Goal: Task Accomplishment & Management: Use online tool/utility

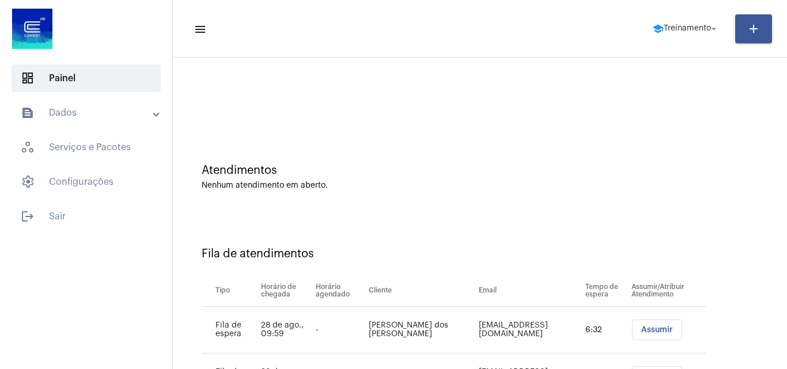
scroll to position [62, 0]
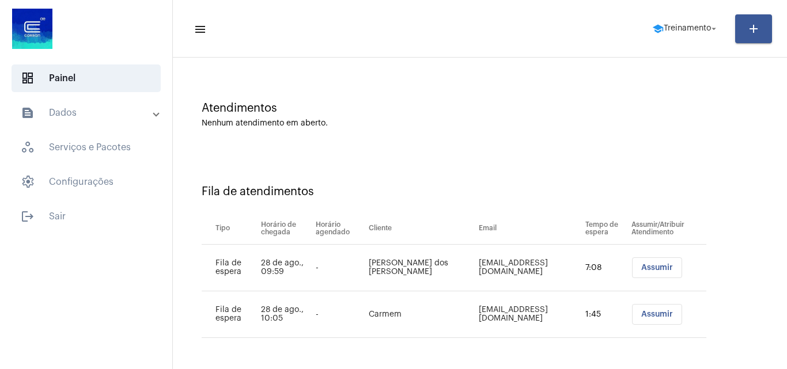
click at [653, 263] on button "Assumir" at bounding box center [657, 268] width 50 height 21
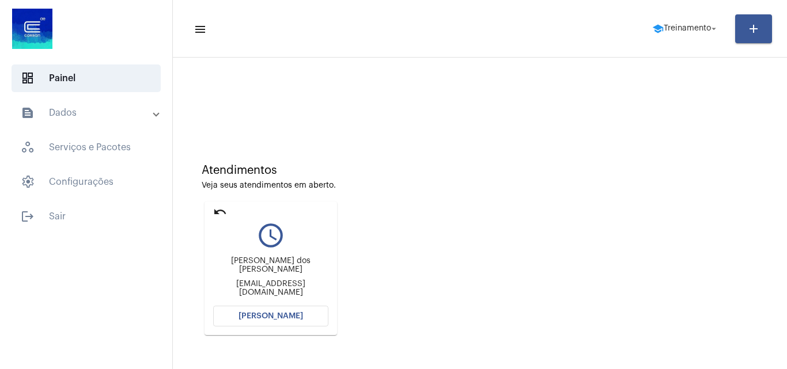
click at [279, 312] on span "Abrir Chamada" at bounding box center [271, 316] width 65 height 8
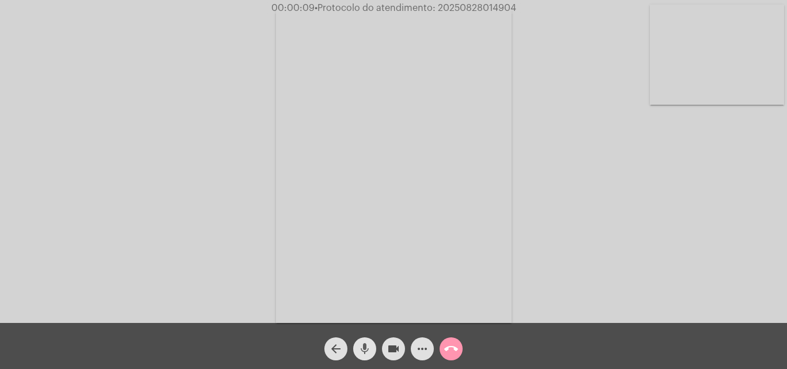
click at [365, 345] on mat-icon "mic" at bounding box center [365, 349] width 14 height 14
click at [365, 340] on span "mic_off" at bounding box center [365, 349] width 14 height 23
click at [366, 345] on mat-icon "mic" at bounding box center [365, 349] width 14 height 14
click at [368, 341] on span "mic_off" at bounding box center [365, 349] width 14 height 23
click at [361, 348] on mat-icon "mic" at bounding box center [365, 349] width 14 height 14
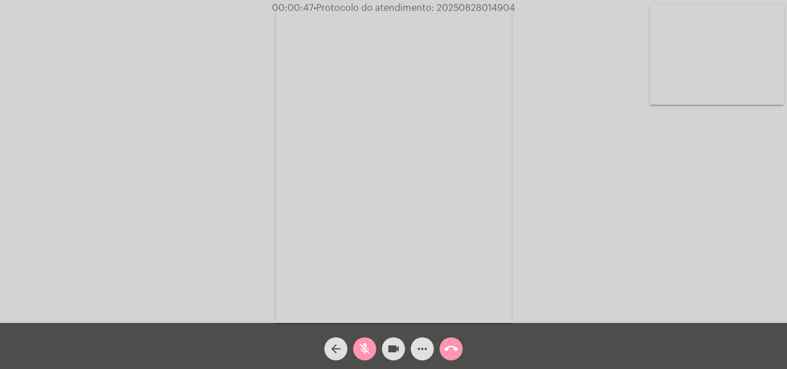
click at [363, 341] on span "mic_off" at bounding box center [365, 349] width 14 height 23
click at [366, 343] on mat-icon "mic" at bounding box center [365, 349] width 14 height 14
click at [364, 347] on mat-icon "mic_off" at bounding box center [365, 349] width 14 height 14
click at [361, 343] on mat-icon "mic" at bounding box center [365, 349] width 14 height 14
click at [361, 347] on mat-icon "mic_off" at bounding box center [365, 349] width 14 height 14
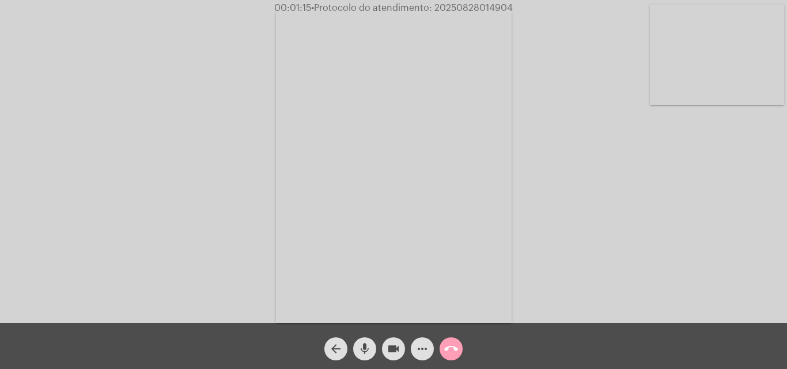
click at [446, 351] on mat-icon "call_end" at bounding box center [451, 349] width 14 height 14
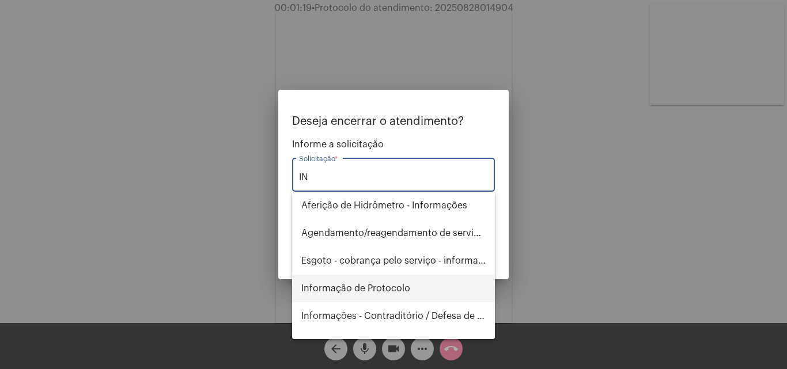
click at [373, 287] on span "Informação de Protocolo" at bounding box center [393, 289] width 184 height 28
type input "Informação de Protocolo"
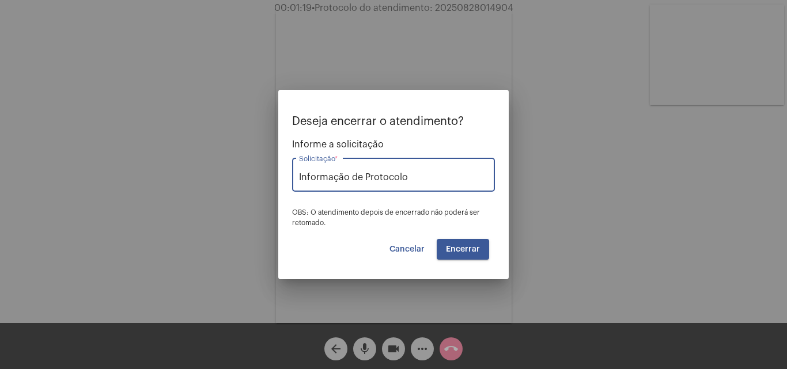
drag, startPoint x: 461, startPoint y: 239, endPoint x: 462, endPoint y: 245, distance: 6.4
click at [462, 241] on button "Encerrar" at bounding box center [463, 249] width 52 height 21
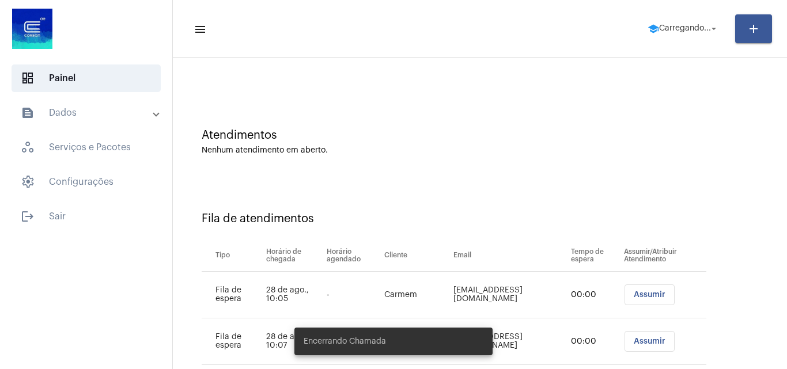
scroll to position [62, 0]
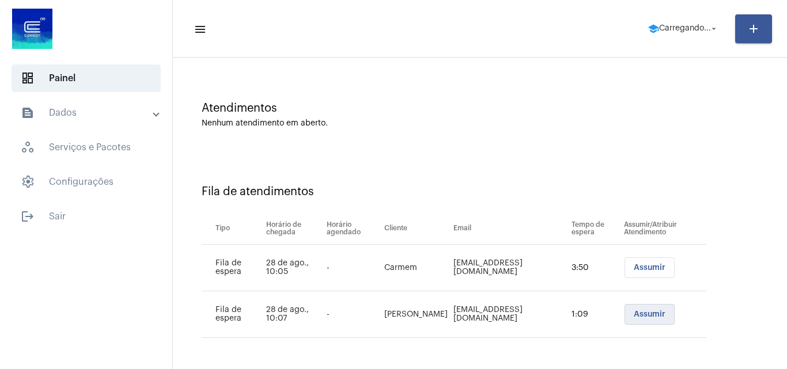
click at [642, 314] on span "Assumir" at bounding box center [650, 315] width 32 height 8
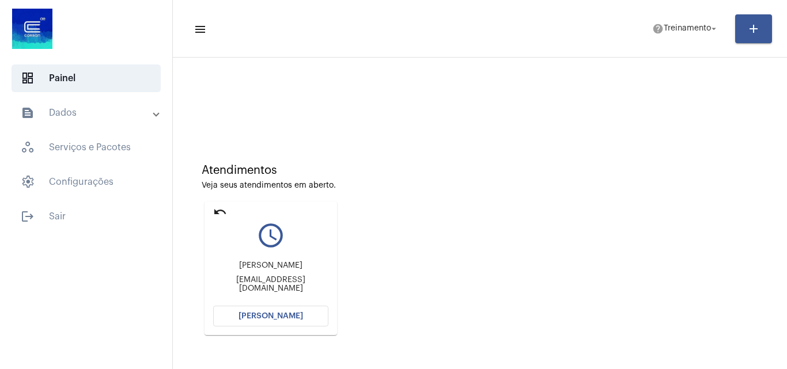
click at [258, 311] on button "Abrir Chamada" at bounding box center [270, 316] width 115 height 21
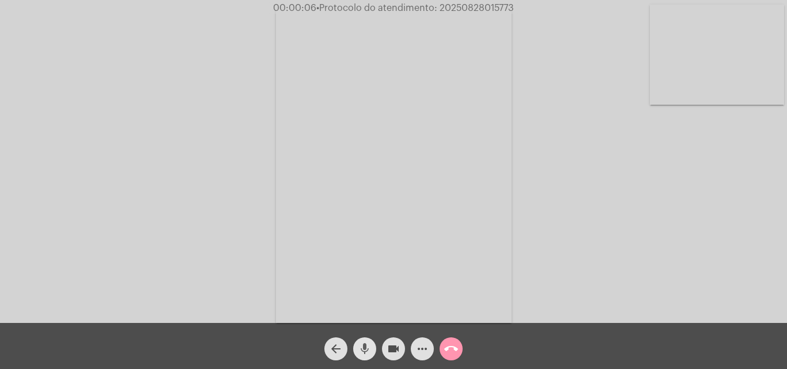
click at [361, 351] on mat-icon "mic" at bounding box center [365, 349] width 14 height 14
click at [371, 339] on span "mic_off" at bounding box center [365, 349] width 14 height 23
click at [422, 355] on mat-icon "more_horiz" at bounding box center [422, 349] width 14 height 14
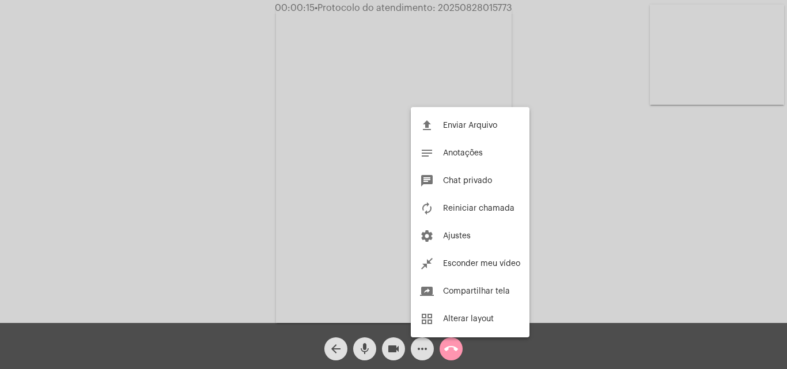
click at [250, 126] on div at bounding box center [393, 184] width 787 height 369
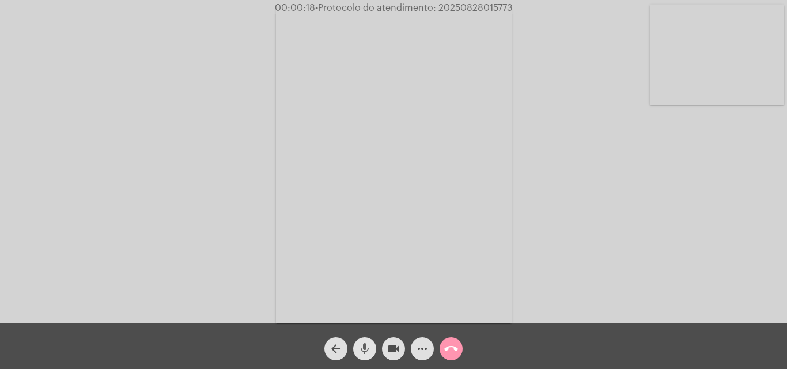
click at [364, 346] on mat-icon "mic" at bounding box center [365, 349] width 14 height 14
click at [369, 348] on mat-icon "mic_off" at bounding box center [365, 349] width 14 height 14
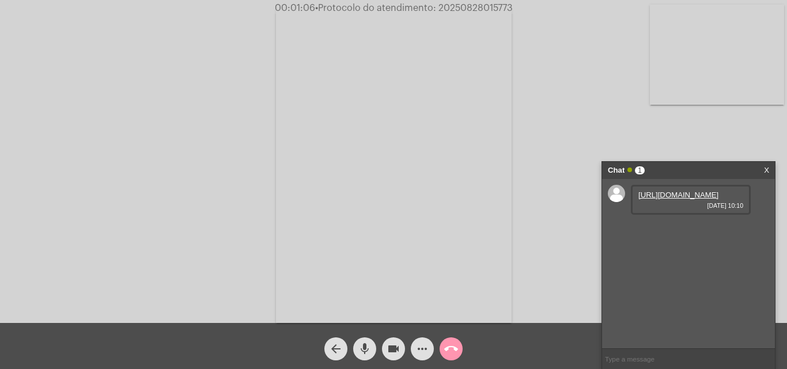
click at [644, 199] on link "https://neft-transfer-bucket.s3.amazonaws.com/temp-eeedb95d-960d-f738-0e99-89d1…" at bounding box center [678, 195] width 80 height 9
click at [680, 199] on link "https://neft-transfer-bucket.s3.amazonaws.com/temp-eeedb95d-960d-f738-0e99-89d1…" at bounding box center [678, 195] width 80 height 9
click at [672, 232] on link "https://neft-transfer-bucket.s3.amazonaws.com/temp-6b8a8344-6a3f-e243-fb44-f326…" at bounding box center [678, 228] width 80 height 9
click at [359, 346] on mat-icon "mic" at bounding box center [365, 349] width 14 height 14
click at [391, 349] on mat-icon "videocam" at bounding box center [394, 349] width 14 height 14
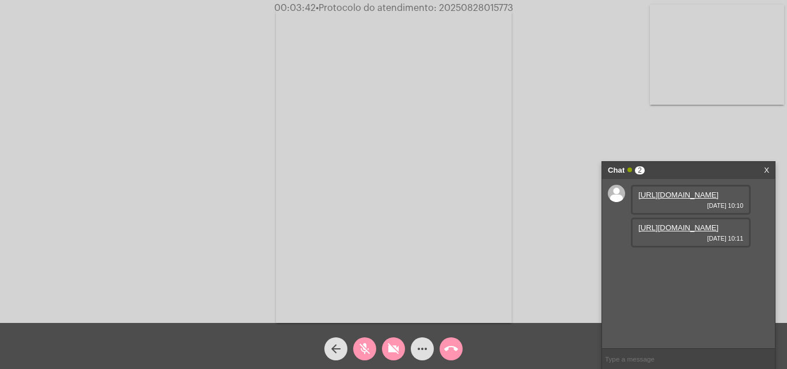
click at [369, 347] on mat-icon "mic_off" at bounding box center [365, 349] width 14 height 14
click at [385, 351] on button "videocam_off" at bounding box center [393, 349] width 23 height 23
click at [365, 343] on mat-icon "mic" at bounding box center [365, 349] width 14 height 14
click at [365, 339] on span "mic_off" at bounding box center [365, 349] width 14 height 23
click at [374, 351] on button "mic" at bounding box center [364, 349] width 23 height 23
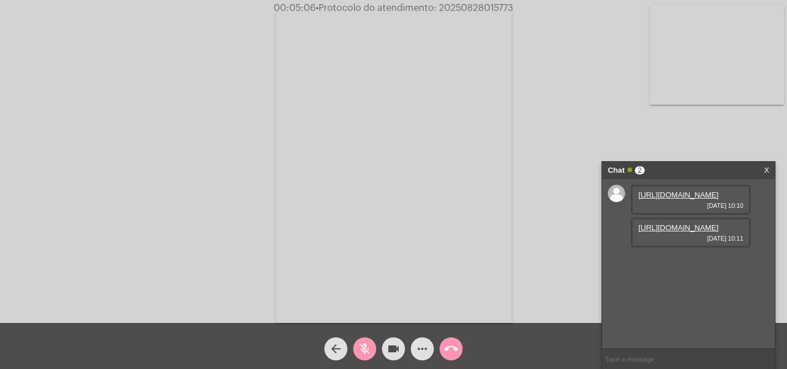
click at [360, 338] on span "mic_off" at bounding box center [365, 349] width 14 height 23
click at [360, 344] on mat-icon "mic" at bounding box center [365, 349] width 14 height 14
click at [365, 343] on mat-icon "mic_off" at bounding box center [365, 349] width 14 height 14
click at [446, 340] on span "call_end" at bounding box center [451, 349] width 14 height 23
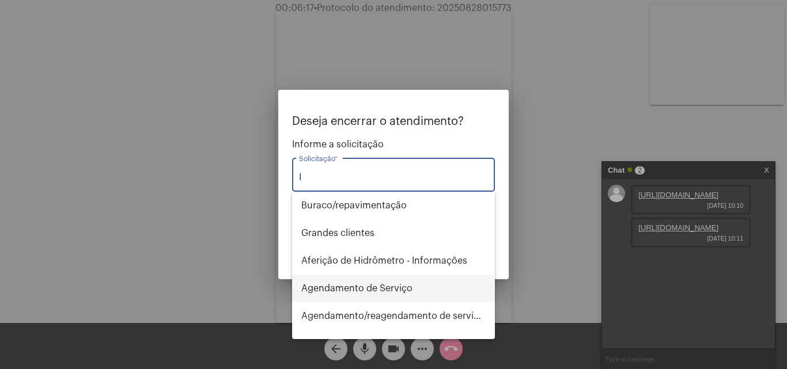
click at [372, 290] on span "Agendamento de Serviço" at bounding box center [393, 289] width 184 height 28
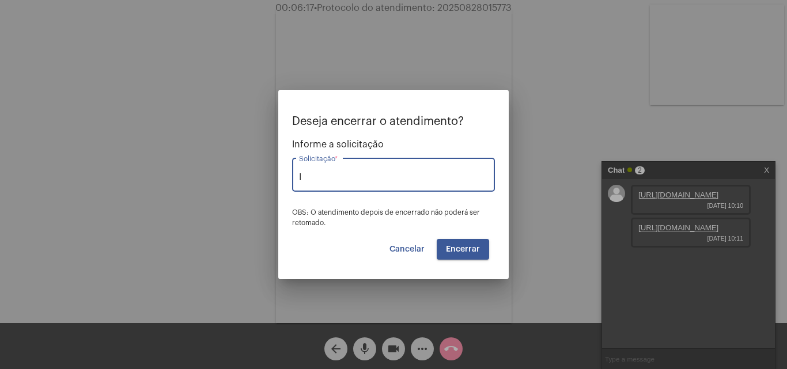
type input "Agendamento de Serviço"
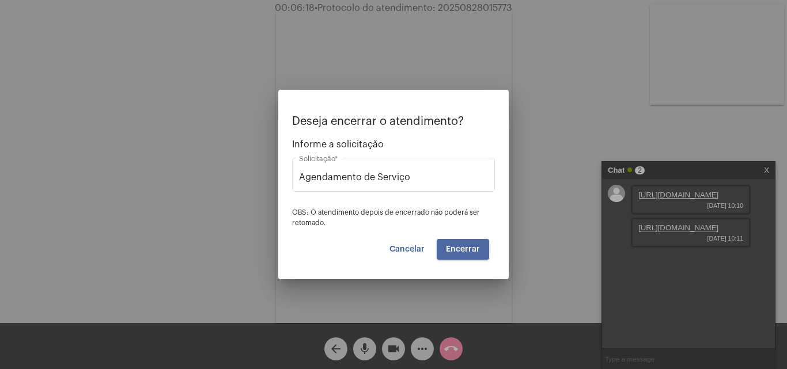
click at [456, 244] on button "Encerrar" at bounding box center [463, 249] width 52 height 21
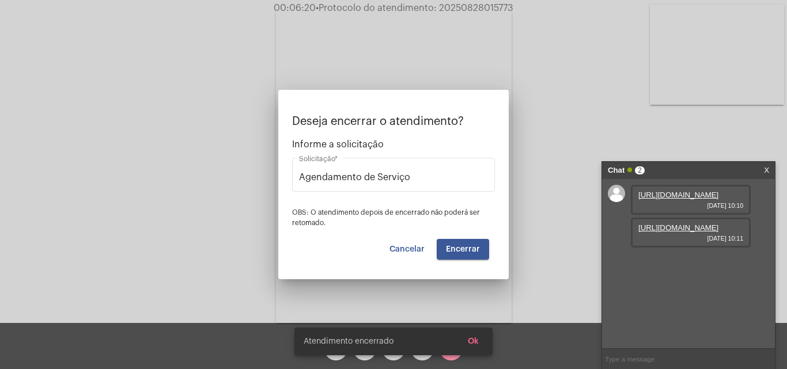
click at [459, 247] on span "Encerrar" at bounding box center [463, 249] width 34 height 8
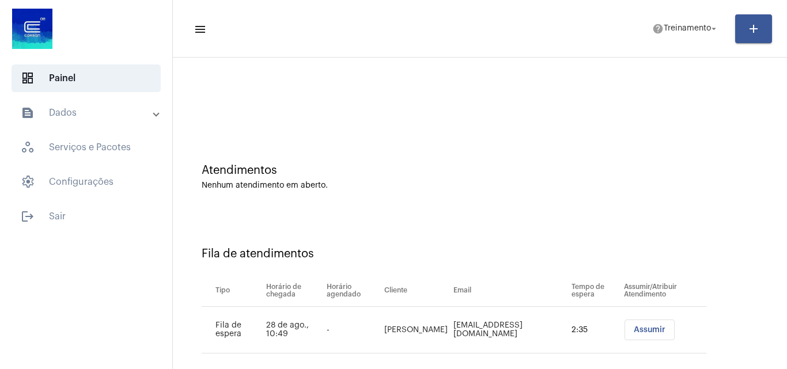
scroll to position [16, 0]
